Goal: Transaction & Acquisition: Book appointment/travel/reservation

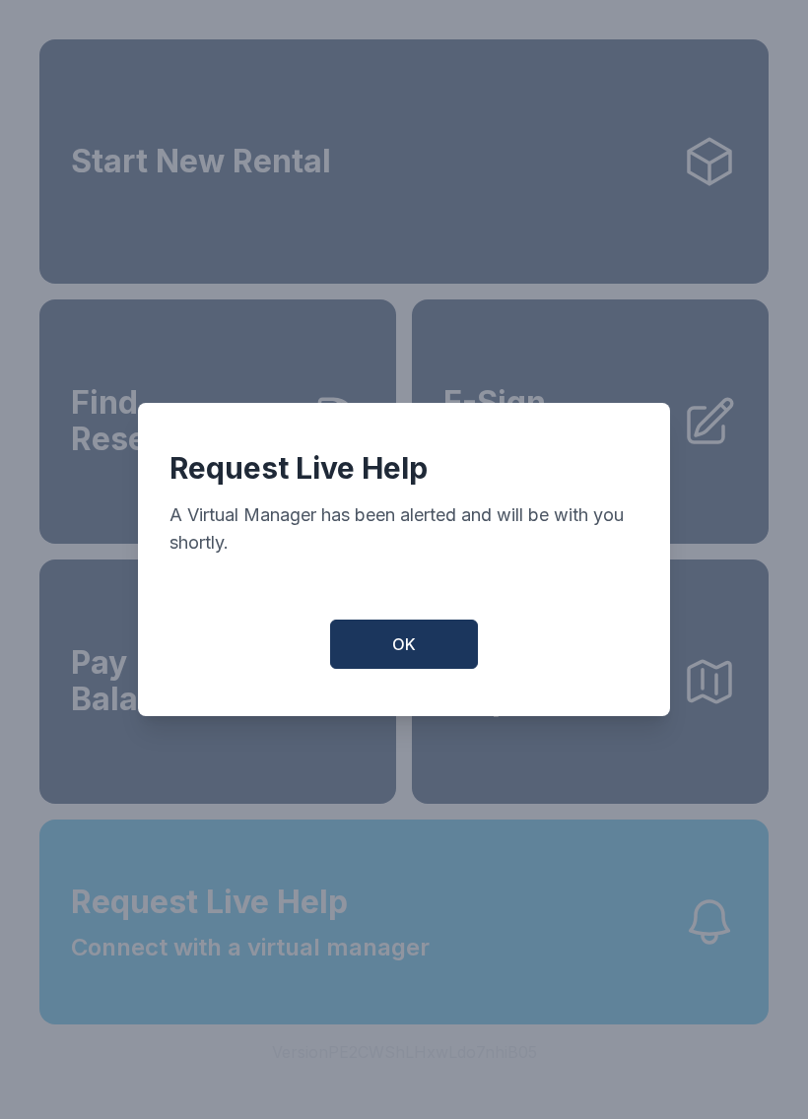
click at [424, 654] on button "OK" at bounding box center [404, 643] width 148 height 49
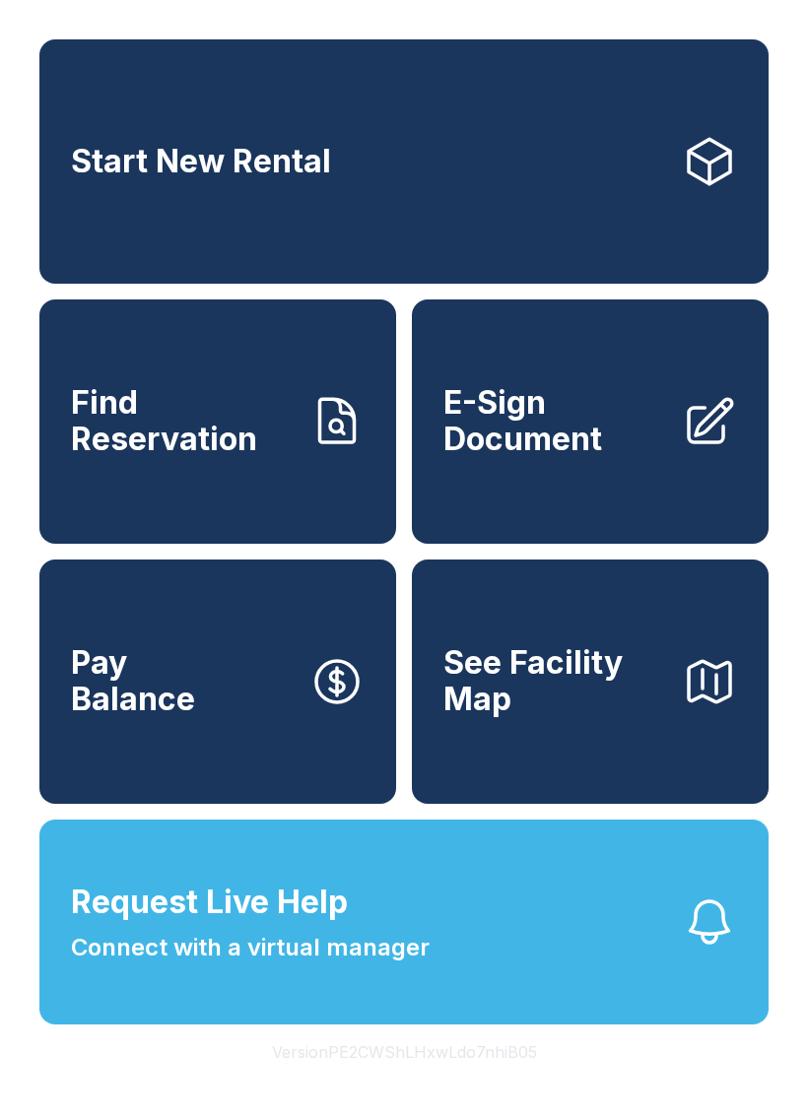
click at [183, 434] on span "Find Reservation" at bounding box center [182, 421] width 223 height 72
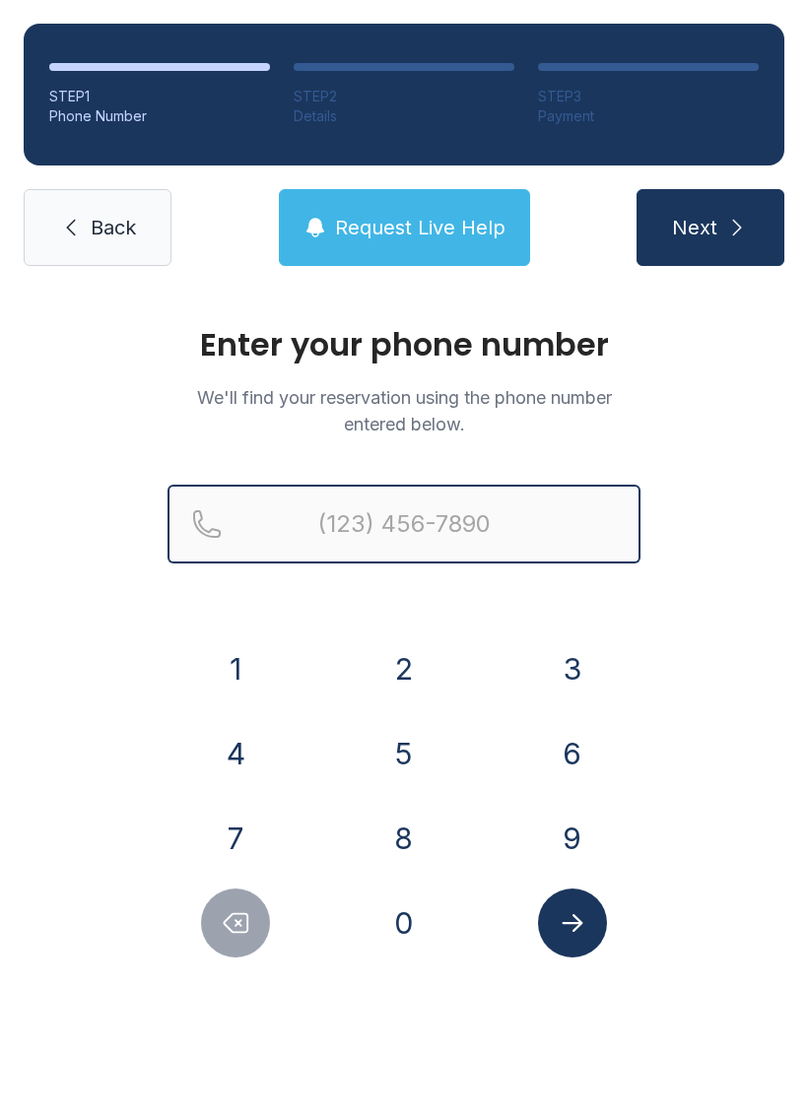
click at [327, 512] on input "Reservation phone number" at bounding box center [403, 524] width 473 height 79
type input "("
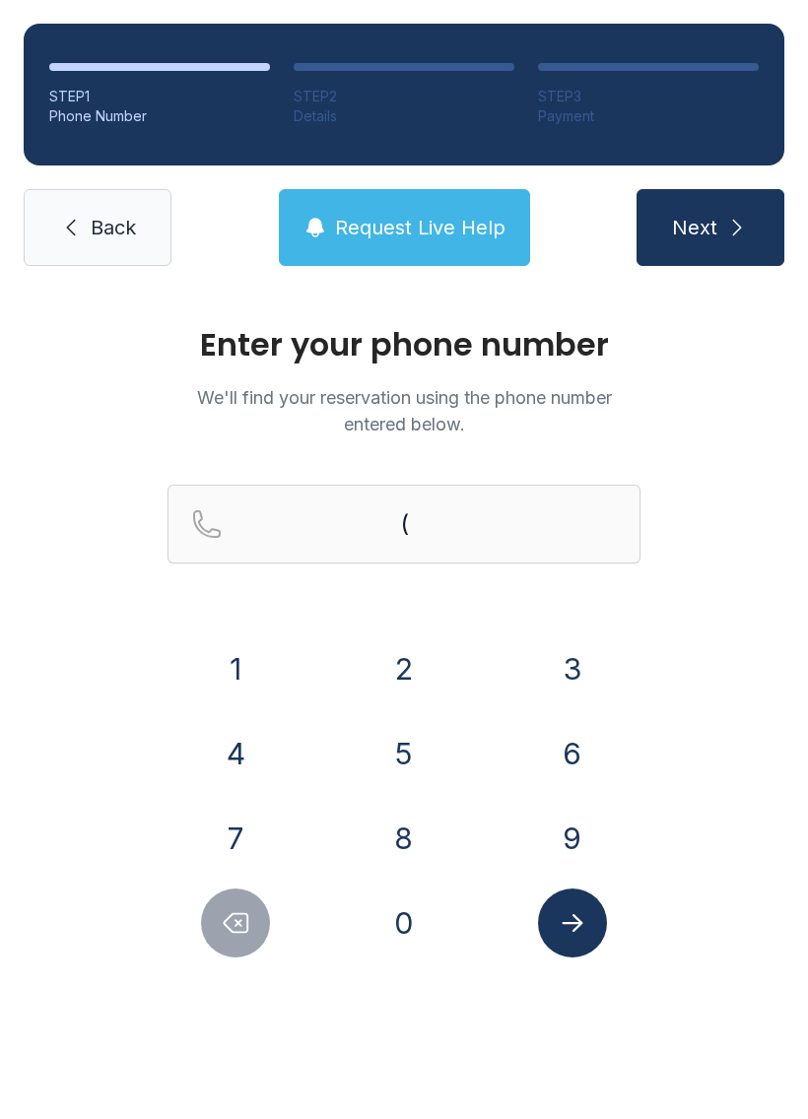
click at [100, 217] on span "Back" at bounding box center [113, 228] width 45 height 28
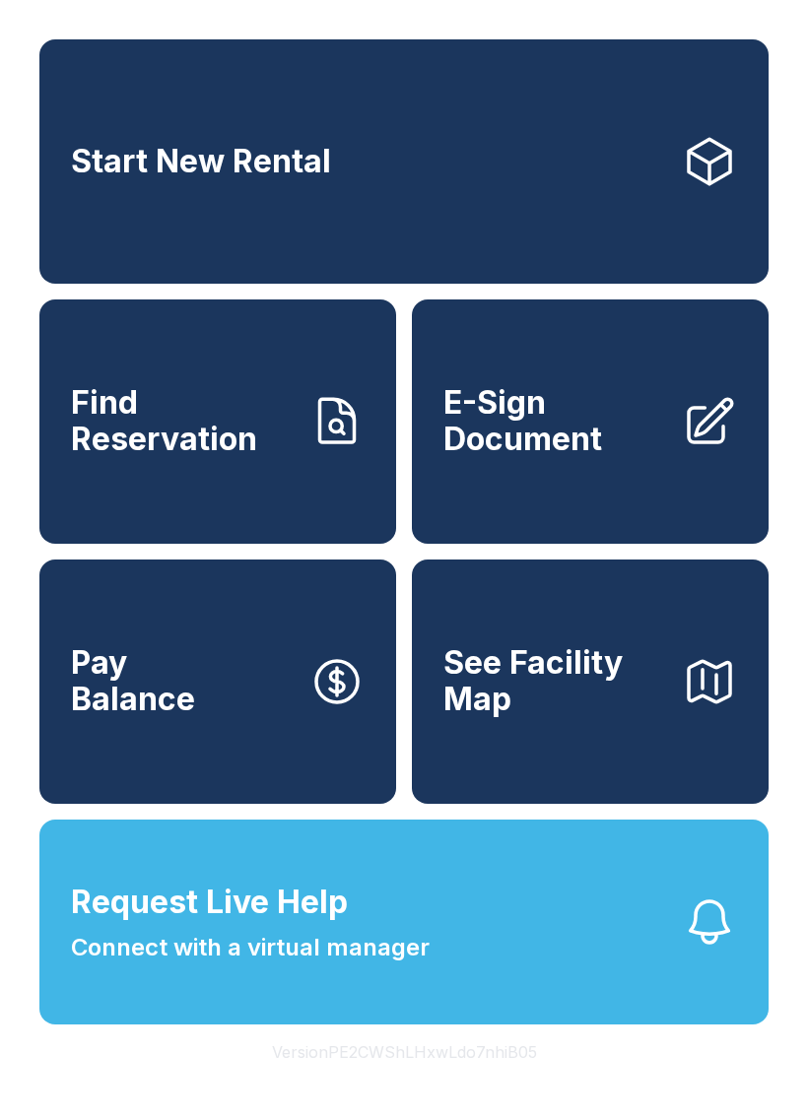
click at [277, 194] on link "Start New Rental" at bounding box center [403, 161] width 729 height 244
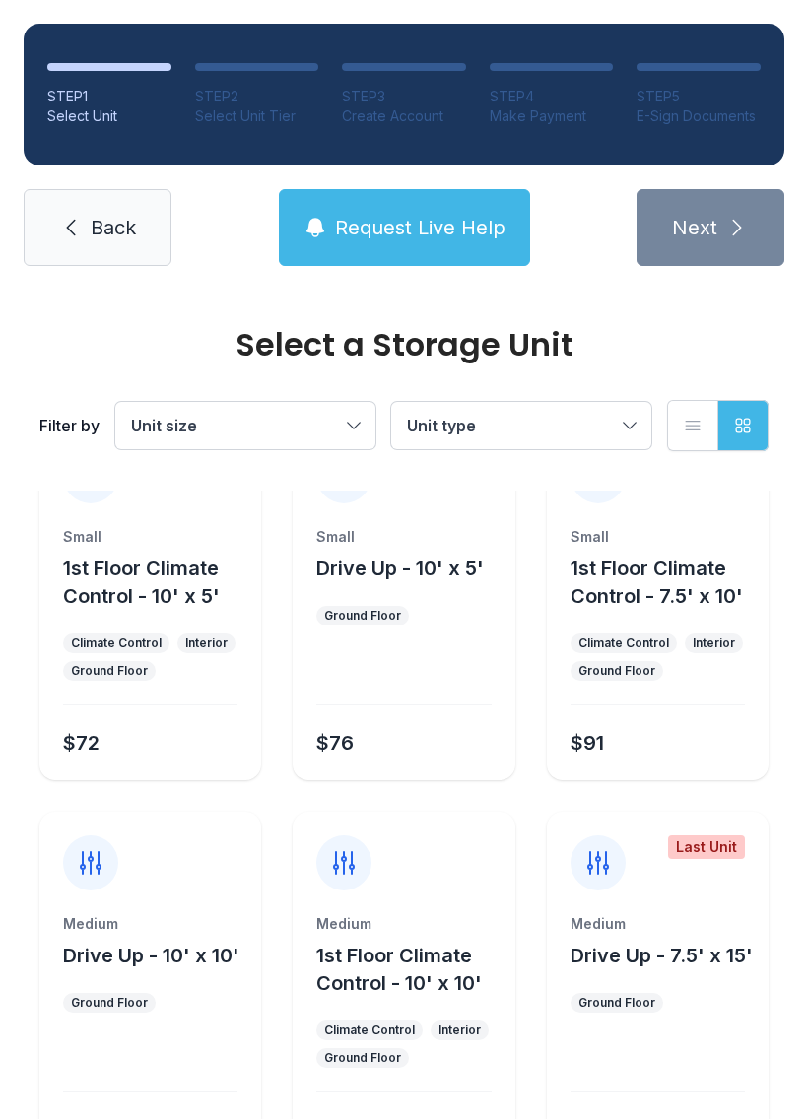
scroll to position [82, 0]
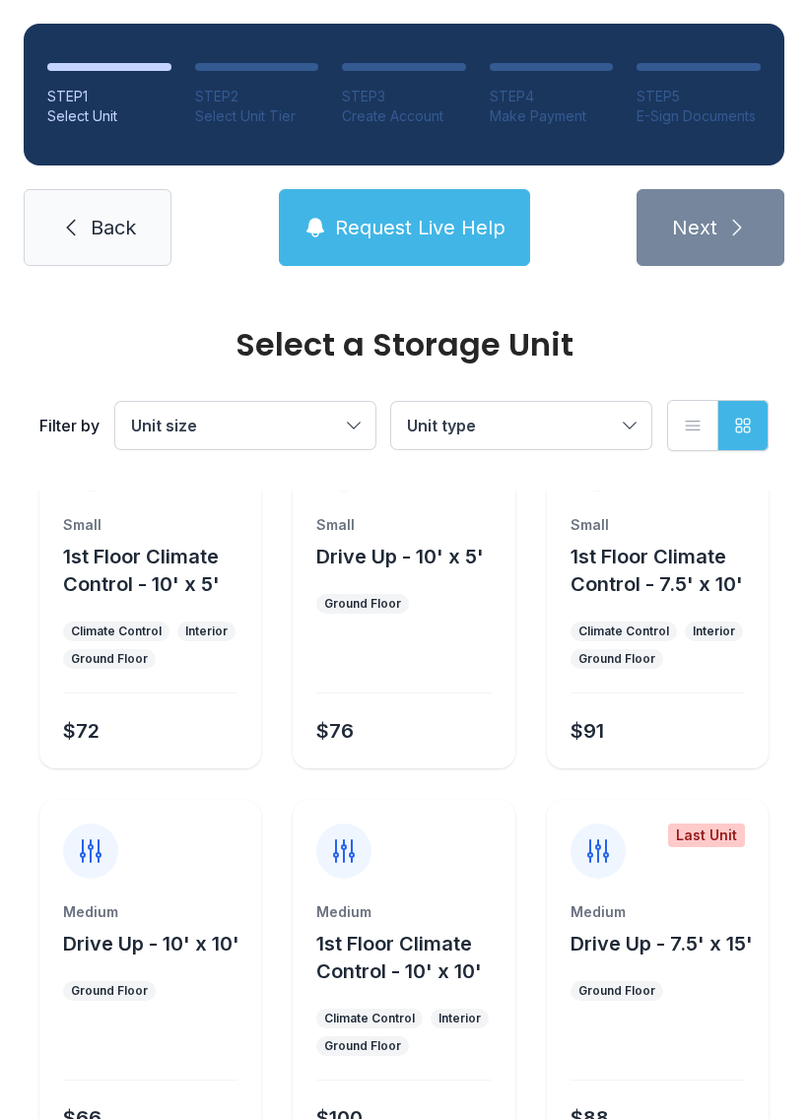
click at [277, 426] on span "Unit size" at bounding box center [235, 426] width 209 height 24
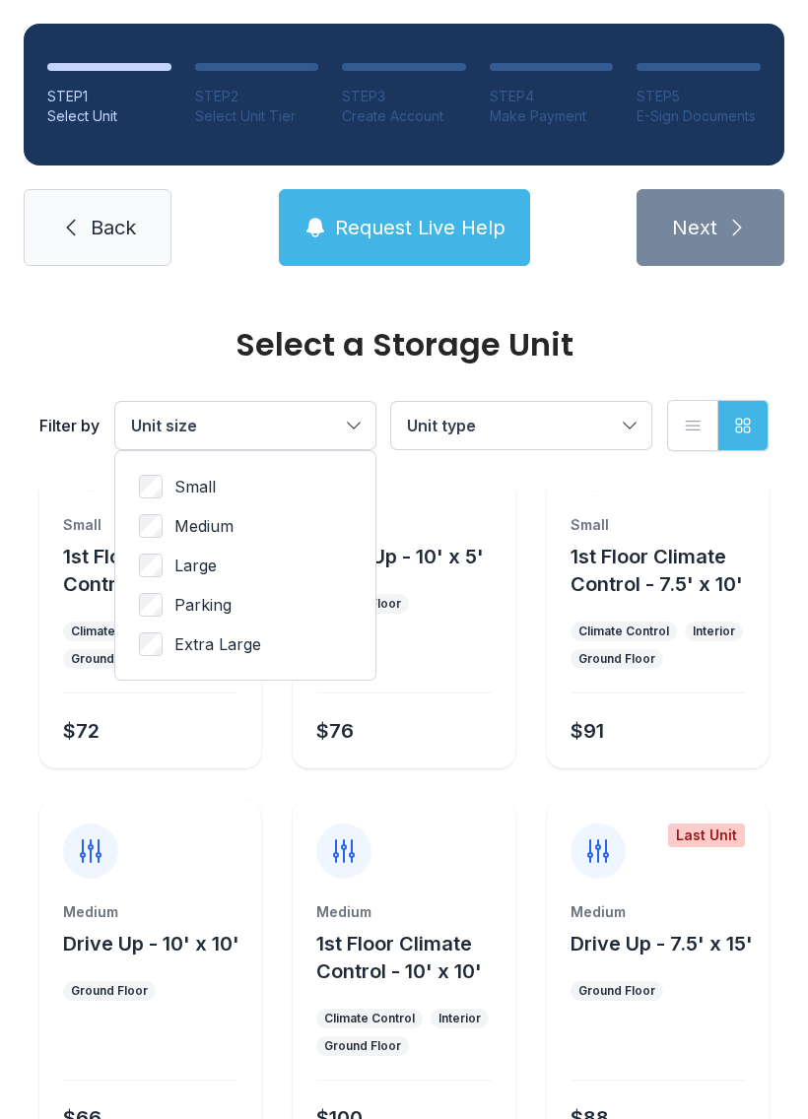
click at [545, 440] on button "Unit type" at bounding box center [521, 425] width 260 height 47
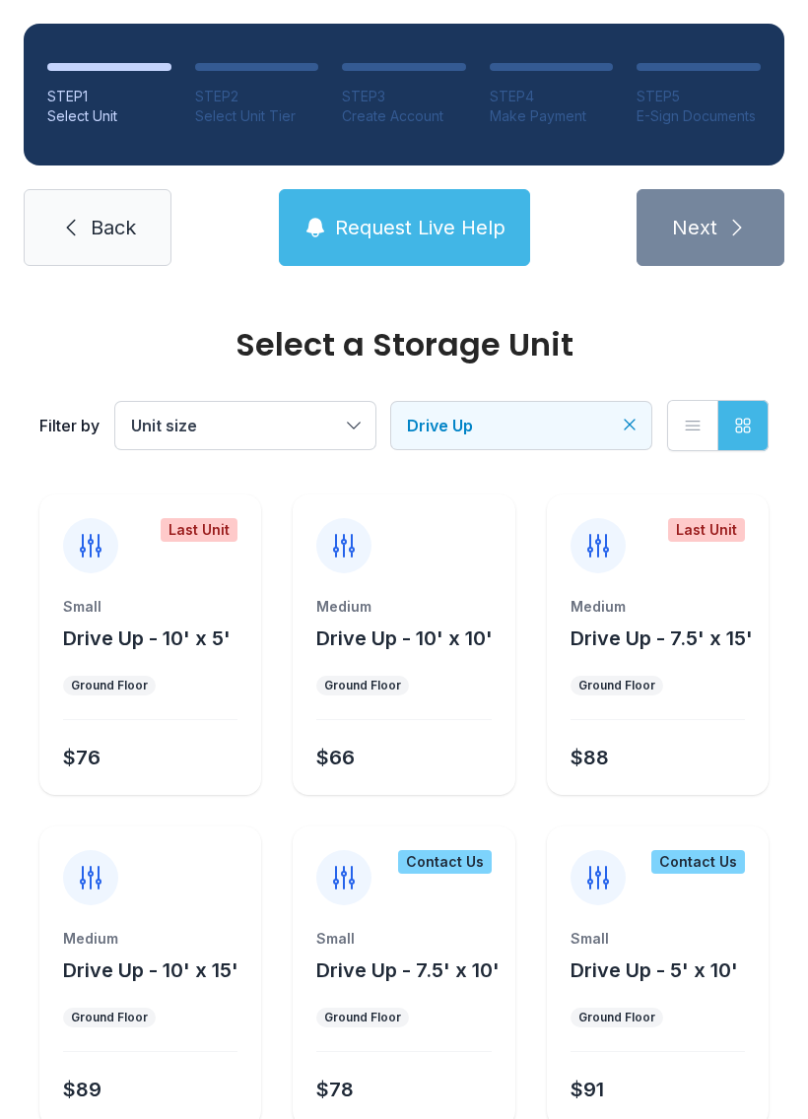
scroll to position [0, 0]
click at [452, 694] on ul "Ground Floor" at bounding box center [403, 686] width 174 height 20
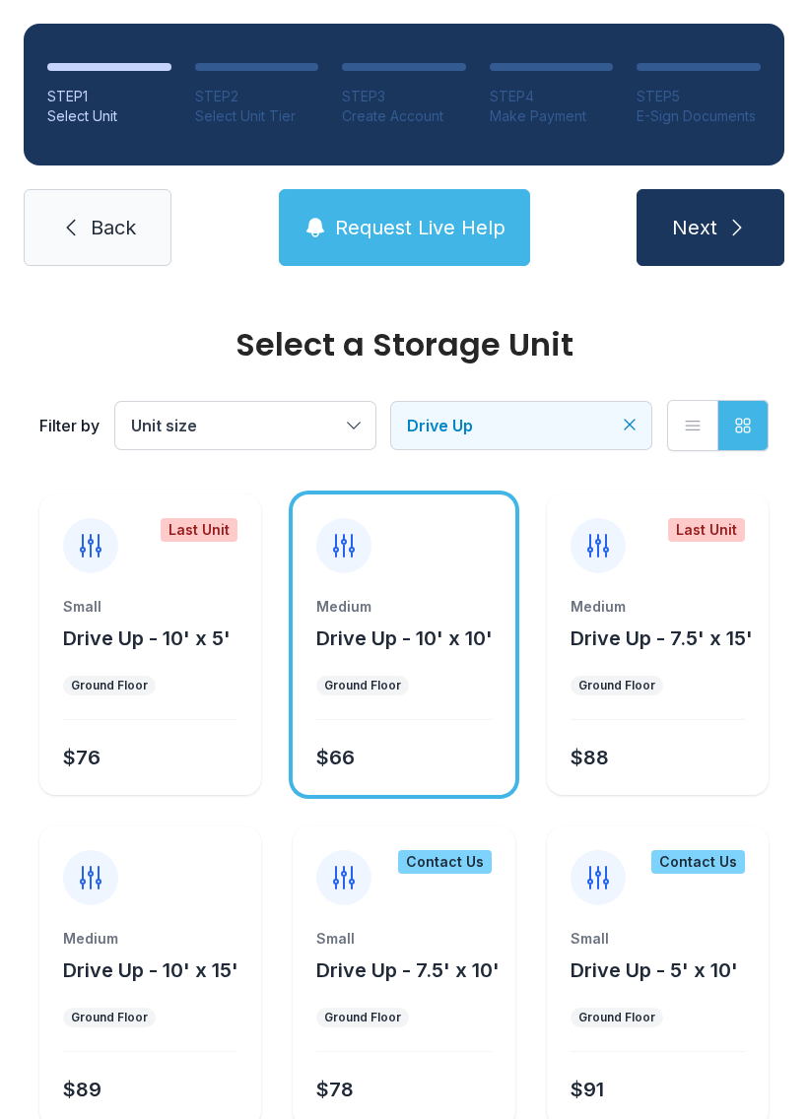
click at [421, 734] on div "Medium Drive Up - 10' x 10' Ground Floor $66" at bounding box center [404, 696] width 222 height 198
click at [740, 217] on icon "submit" at bounding box center [737, 228] width 24 height 24
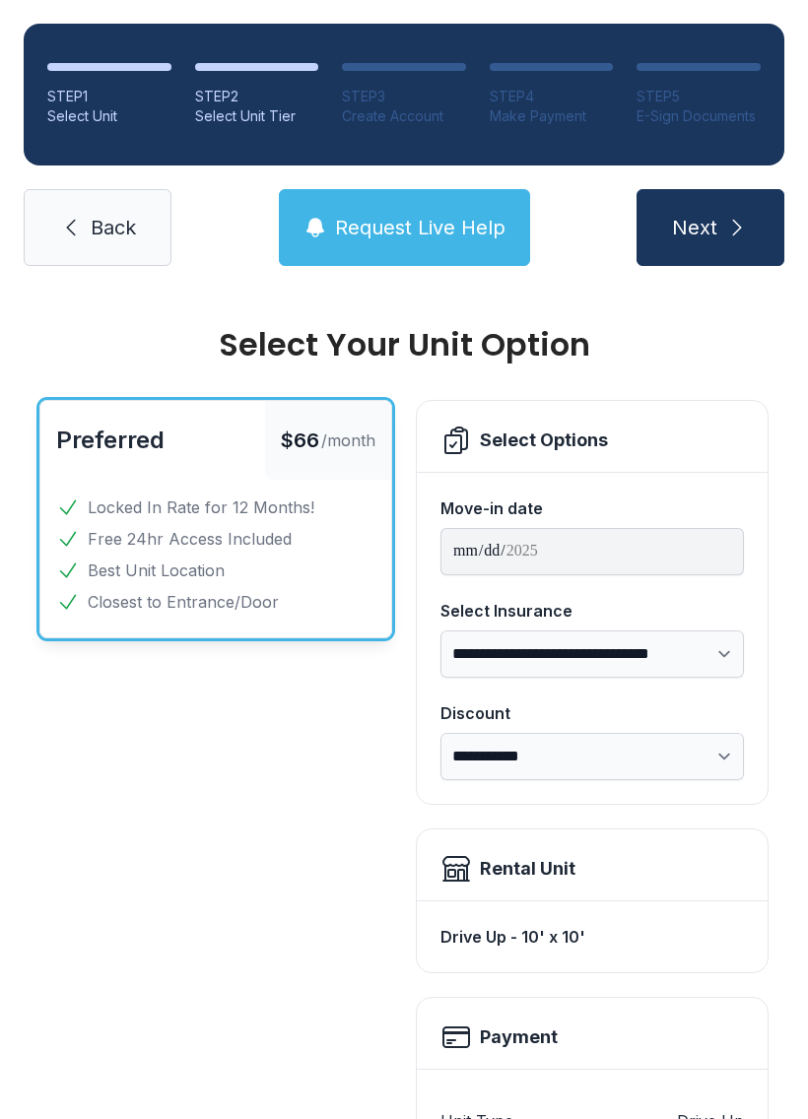
click at [110, 220] on span "Back" at bounding box center [113, 228] width 45 height 28
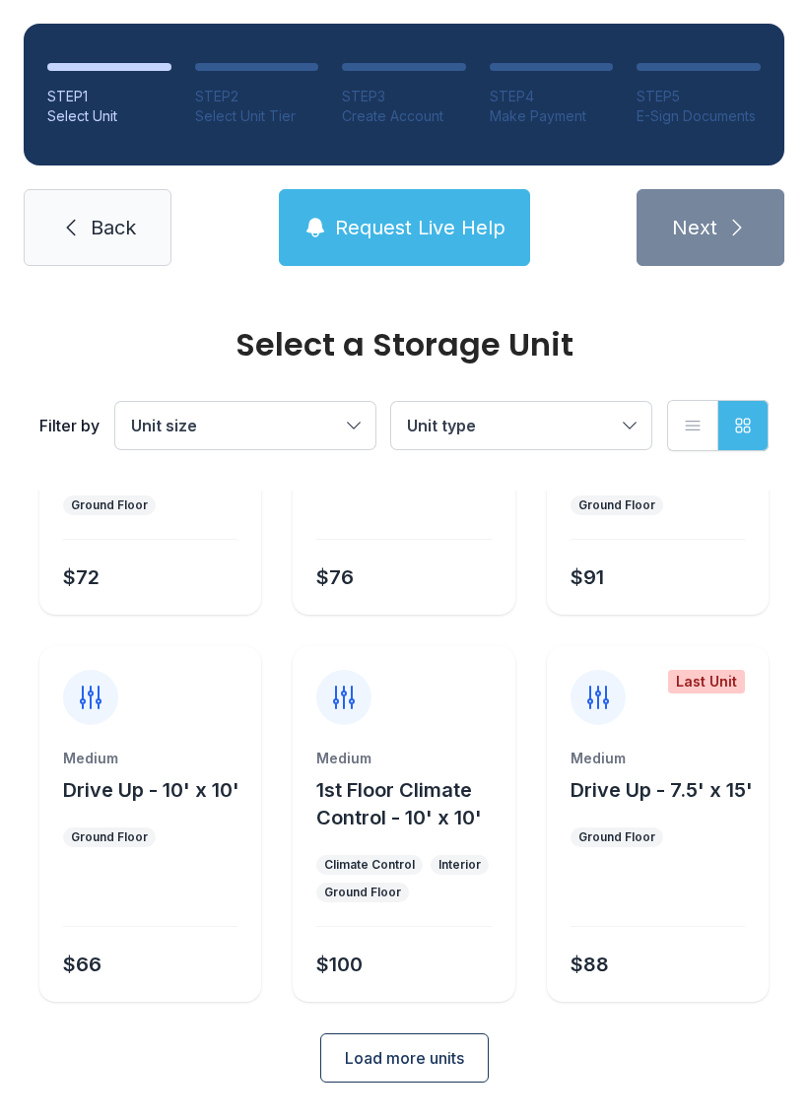
scroll to position [234, 0]
click at [575, 415] on span "Unit type" at bounding box center [511, 426] width 209 height 24
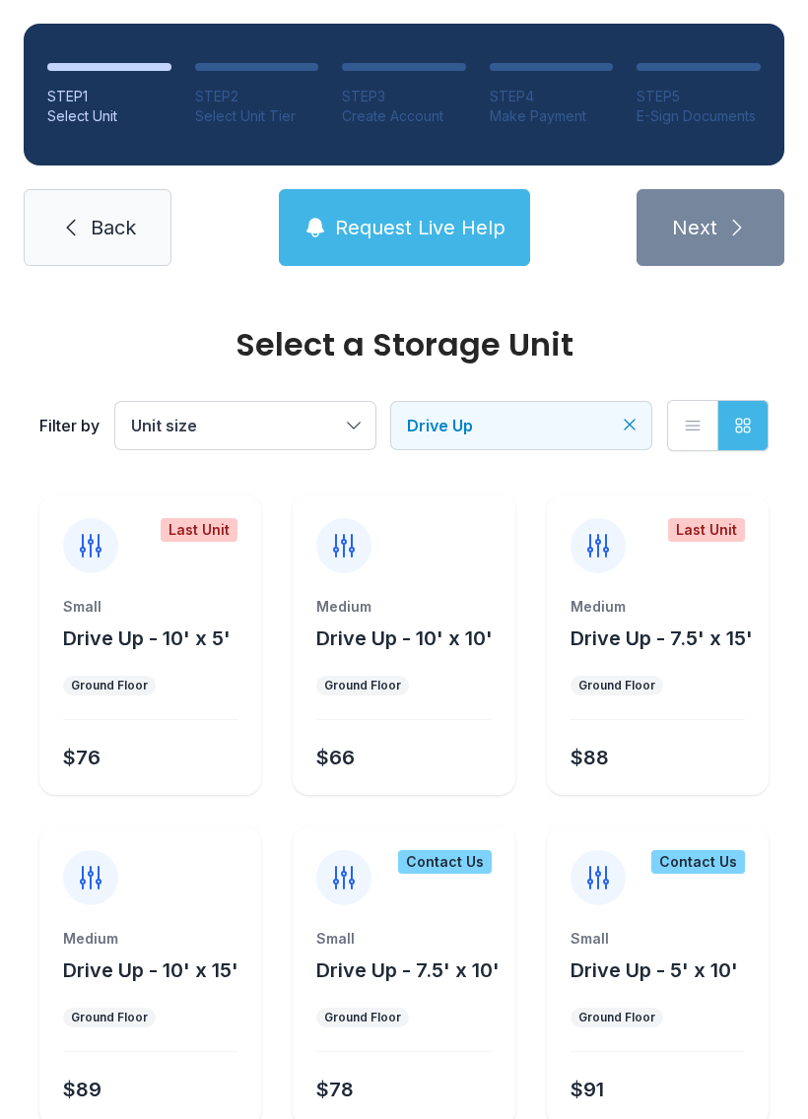
scroll to position [0, 0]
